Goal: Task Accomplishment & Management: Complete application form

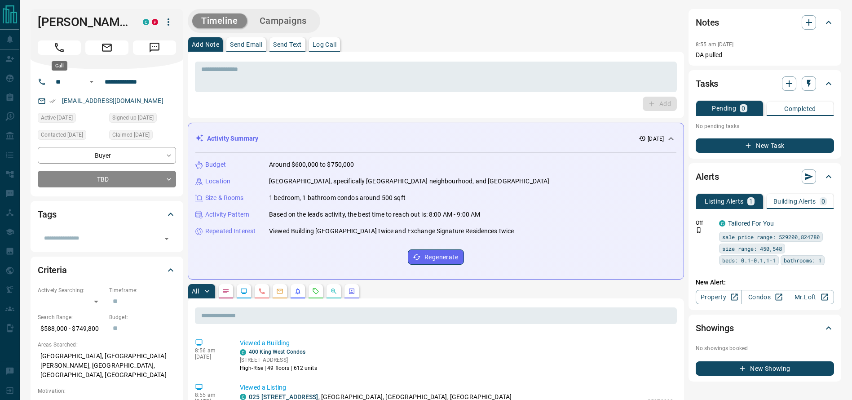
click at [46, 48] on button "Call" at bounding box center [59, 47] width 43 height 14
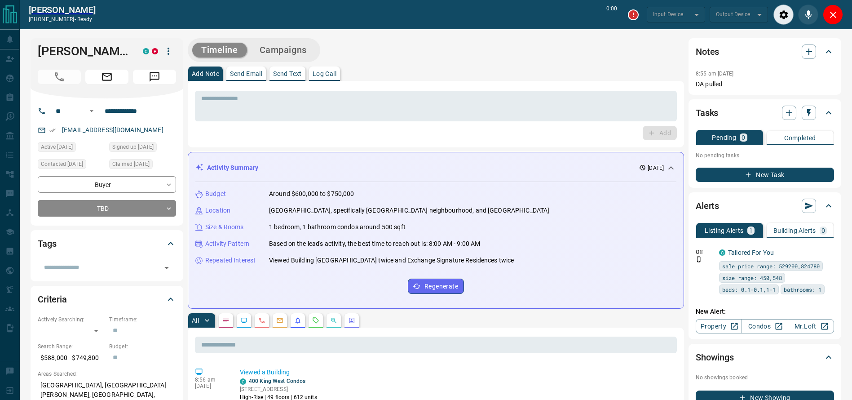
type input "*******"
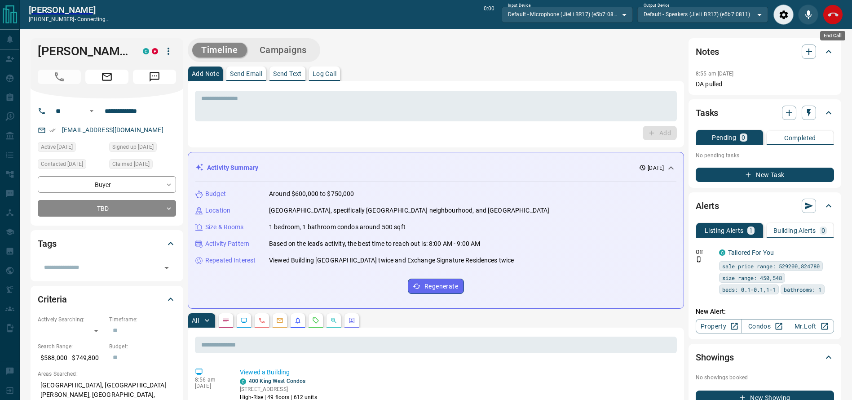
click at [836, 16] on icon "End Call" at bounding box center [832, 15] width 11 height 4
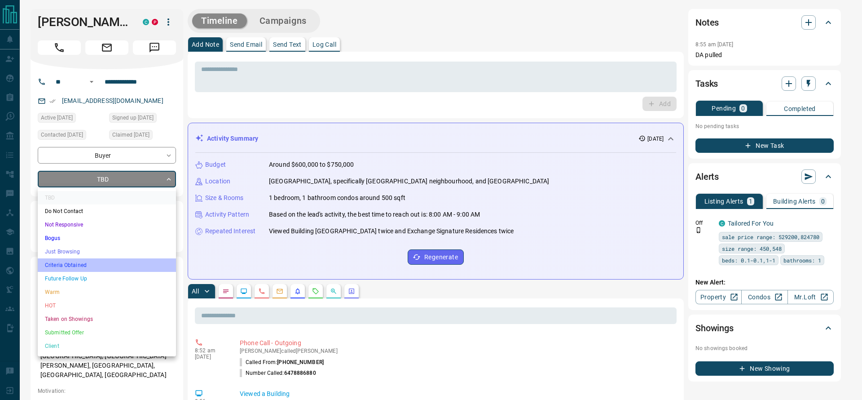
click at [75, 259] on li "Criteria Obtained" at bounding box center [107, 264] width 138 height 13
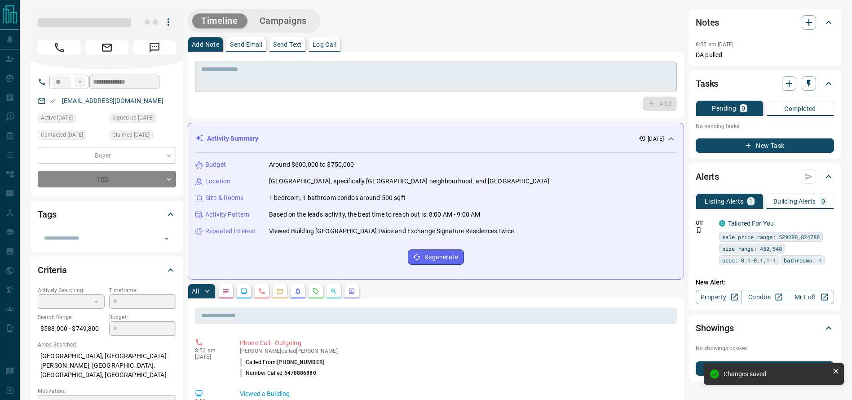
type input "*"
click at [233, 68] on textarea at bounding box center [435, 77] width 469 height 23
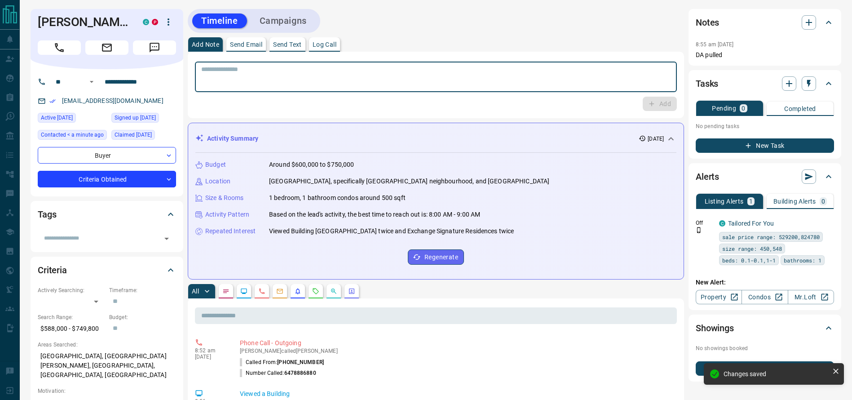
click at [233, 68] on textarea at bounding box center [435, 77] width 469 height 23
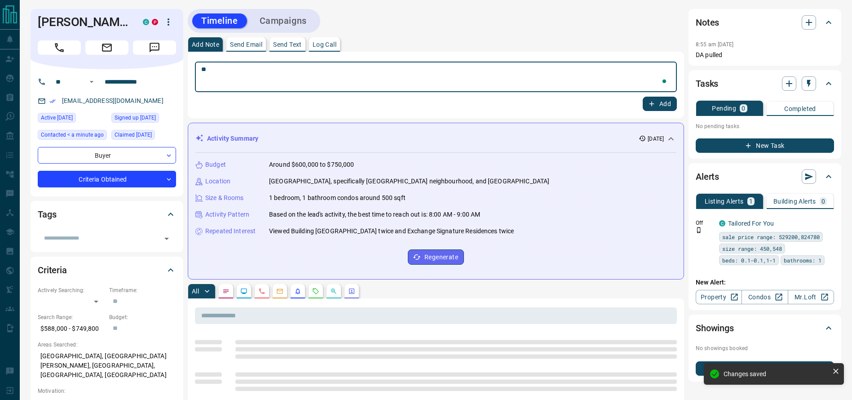
type textarea "*"
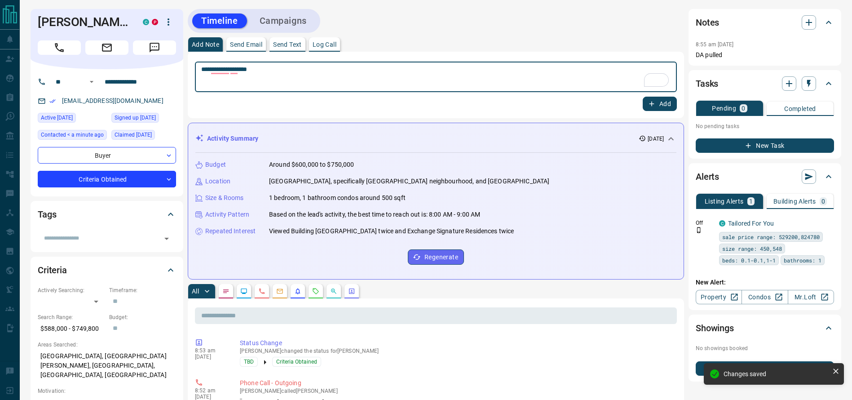
type textarea "**********"
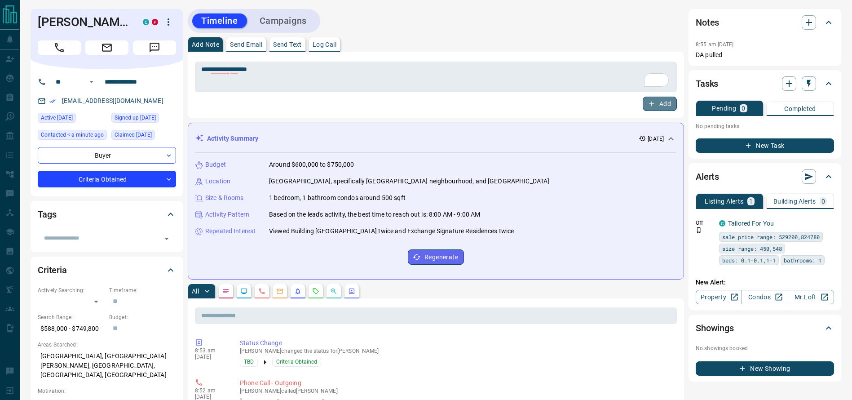
click at [670, 110] on button "Add" at bounding box center [659, 104] width 34 height 14
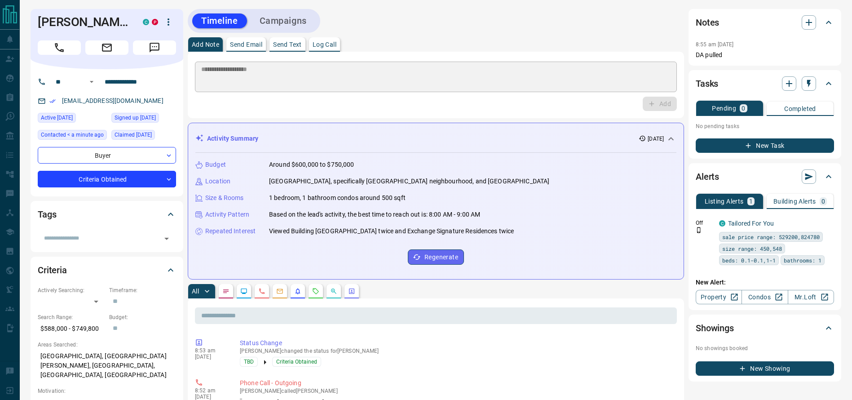
click at [670, 104] on div "Add" at bounding box center [436, 104] width 482 height 14
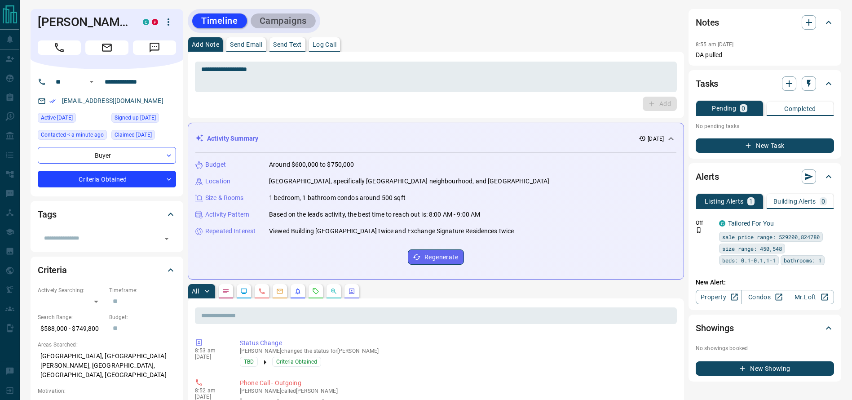
click at [298, 23] on button "Campaigns" at bounding box center [282, 20] width 65 height 15
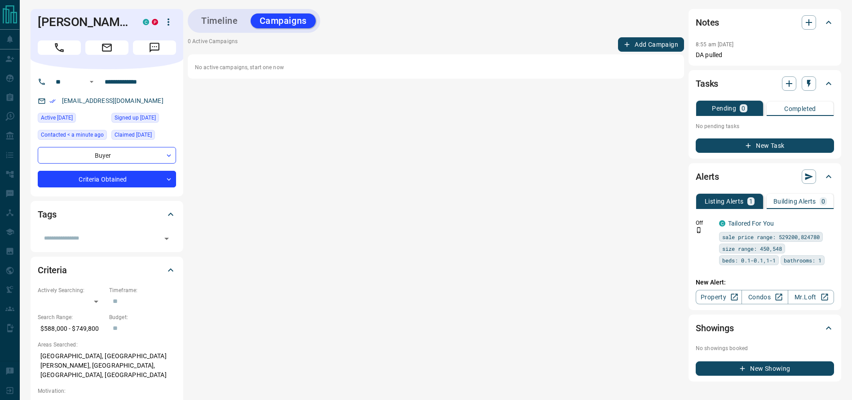
click at [658, 35] on div "Timeline Campaigns 0 Active Campaigns Add Campaign No active campaigns, start o…" at bounding box center [436, 195] width 496 height 372
click at [648, 43] on button "Add Campaign" at bounding box center [651, 44] width 66 height 14
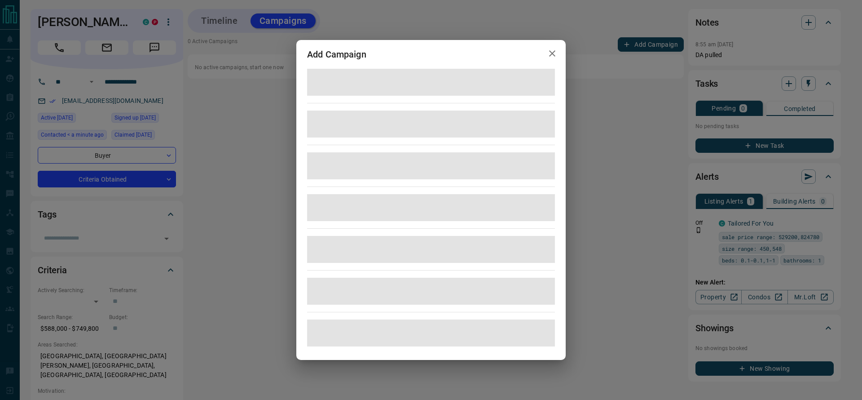
click at [435, 223] on div at bounding box center [431, 207] width 248 height 277
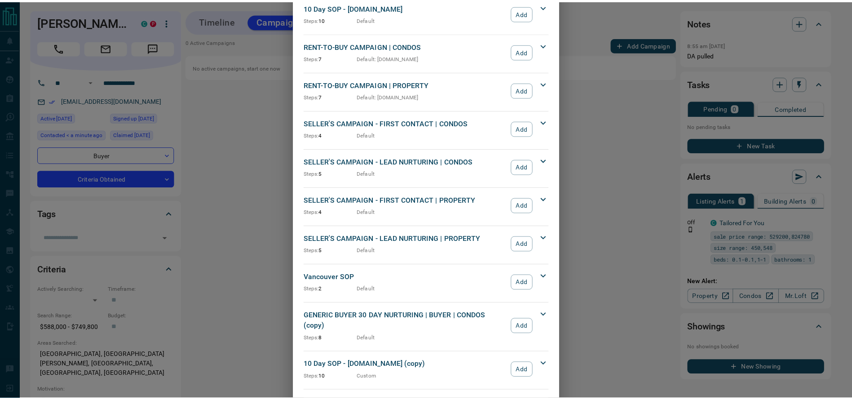
scroll to position [926, 0]
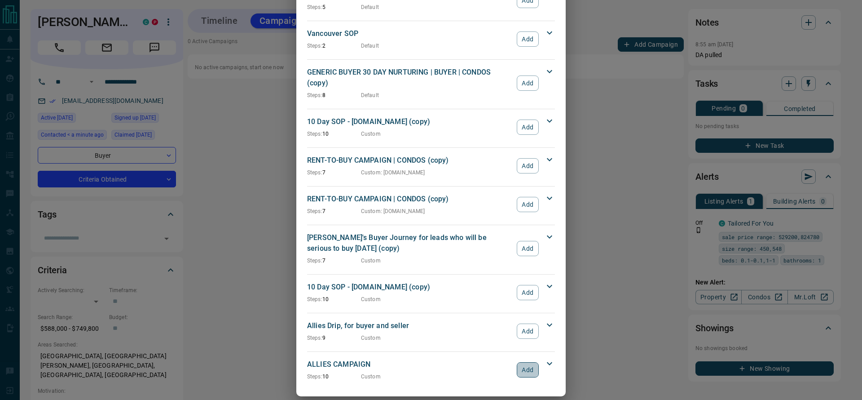
click at [523, 363] on button "Add" at bounding box center [528, 369] width 22 height 15
